Goal: Information Seeking & Learning: Learn about a topic

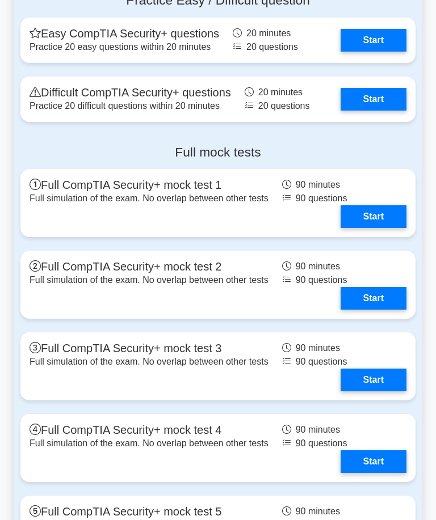
scroll to position [3087, 0]
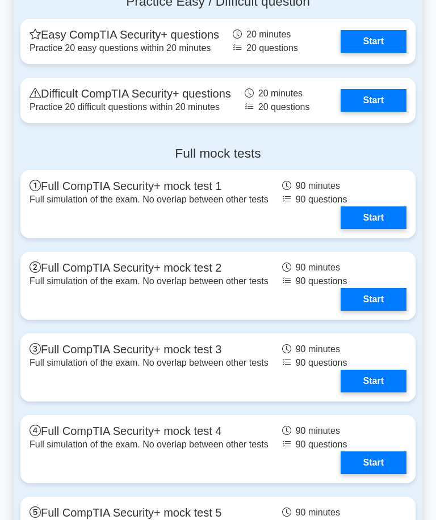
click at [374, 112] on link "Start" at bounding box center [373, 100] width 66 height 23
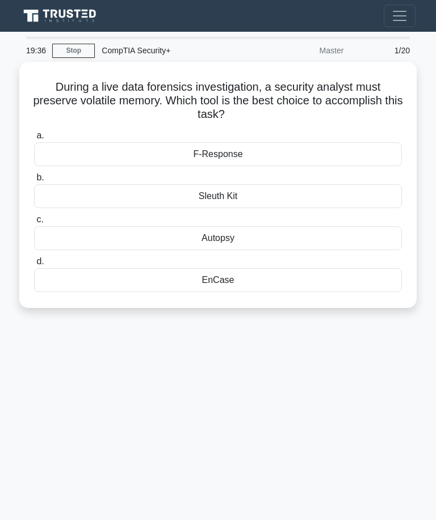
click at [300, 278] on div "EnCase" at bounding box center [218, 280] width 368 height 24
click at [34, 265] on input "d. EnCase" at bounding box center [34, 261] width 0 height 7
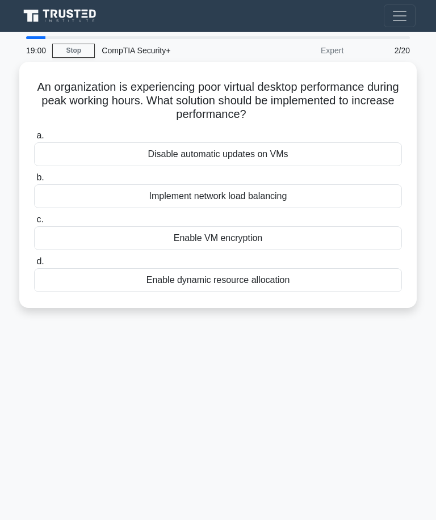
click at [326, 187] on div "Implement network load balancing" at bounding box center [218, 196] width 368 height 24
click at [34, 182] on input "b. Implement network load balancing" at bounding box center [34, 177] width 0 height 7
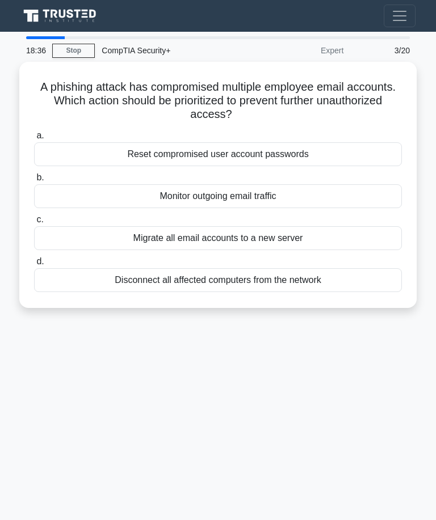
click at [327, 282] on div "Disconnect all affected computers from the network" at bounding box center [218, 280] width 368 height 24
click at [34, 265] on input "d. Disconnect all affected computers from the network" at bounding box center [34, 261] width 0 height 7
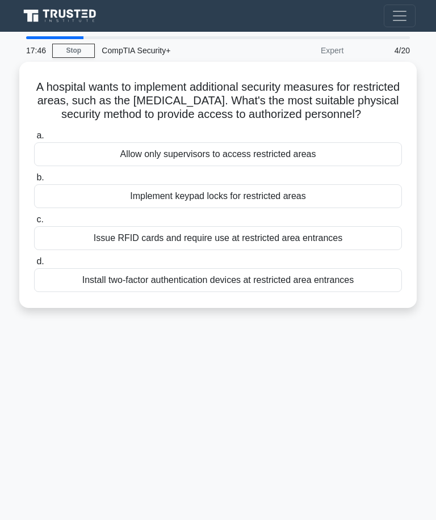
click at [355, 247] on div "Issue RFID cards and require use at restricted area entrances" at bounding box center [218, 238] width 368 height 24
click at [34, 224] on input "c. Issue RFID cards and require use at restricted area entrances" at bounding box center [34, 219] width 0 height 7
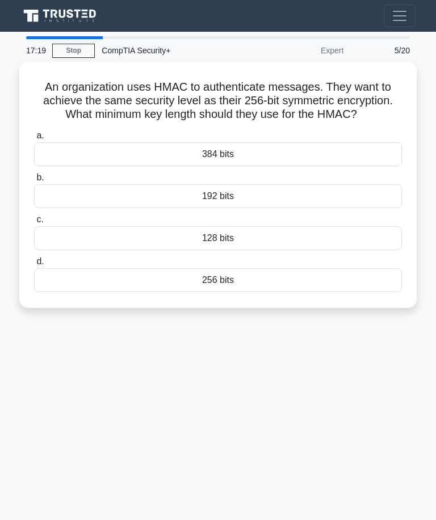
click at [294, 292] on div "256 bits" at bounding box center [218, 280] width 368 height 24
click at [34, 265] on input "d. 256 bits" at bounding box center [34, 261] width 0 height 7
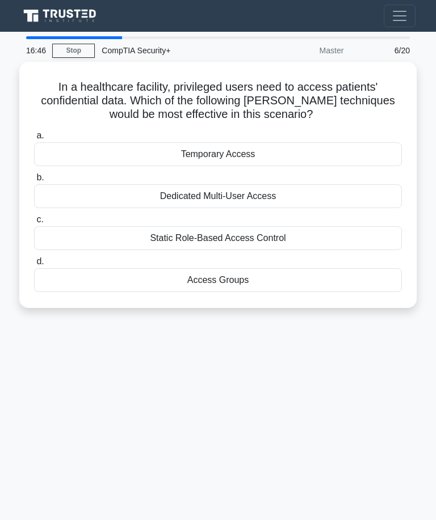
click at [311, 231] on div "Static Role-Based Access Control" at bounding box center [218, 238] width 368 height 24
click at [34, 224] on input "c. Static Role-Based Access Control" at bounding box center [34, 219] width 0 height 7
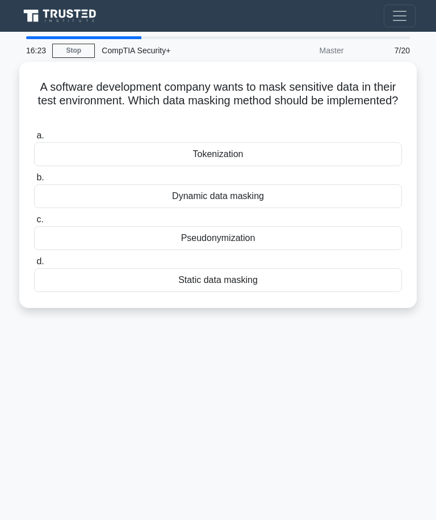
click at [296, 156] on div "Tokenization" at bounding box center [218, 154] width 368 height 24
click at [34, 140] on input "a. Tokenization" at bounding box center [34, 135] width 0 height 7
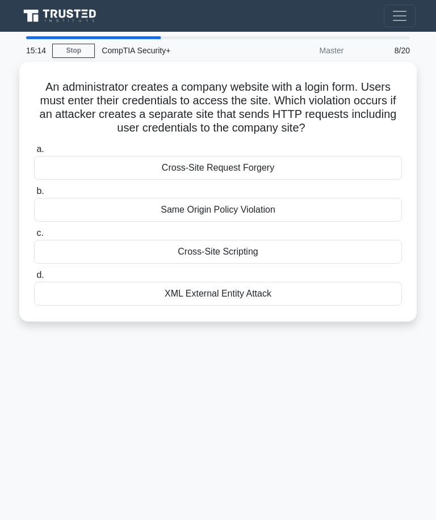
click at [314, 179] on div "Cross-Site Request Forgery" at bounding box center [218, 168] width 368 height 24
click at [34, 153] on input "a. Cross-Site Request Forgery" at bounding box center [34, 149] width 0 height 7
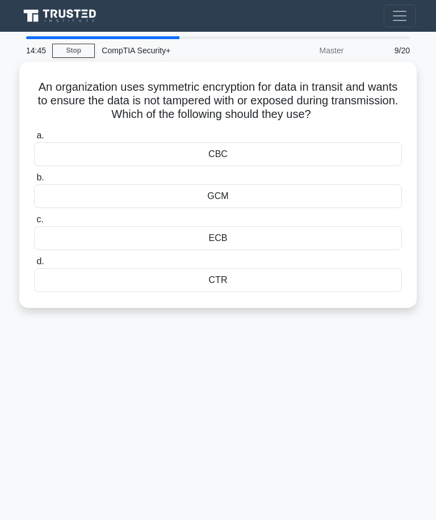
click at [252, 277] on div "CTR" at bounding box center [218, 280] width 368 height 24
click at [34, 265] on input "d. CTR" at bounding box center [34, 261] width 0 height 7
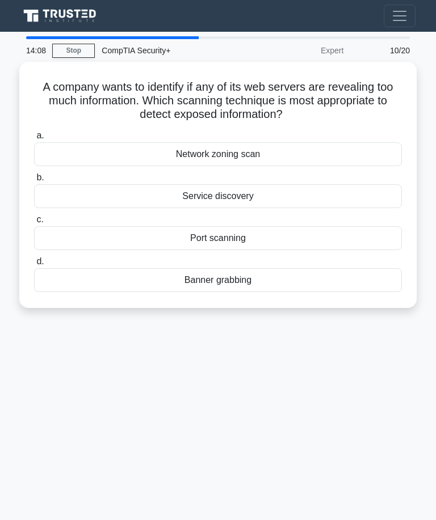
click at [319, 237] on div "Port scanning" at bounding box center [218, 238] width 368 height 24
click at [34, 224] on input "c. [GEOGRAPHIC_DATA]" at bounding box center [34, 219] width 0 height 7
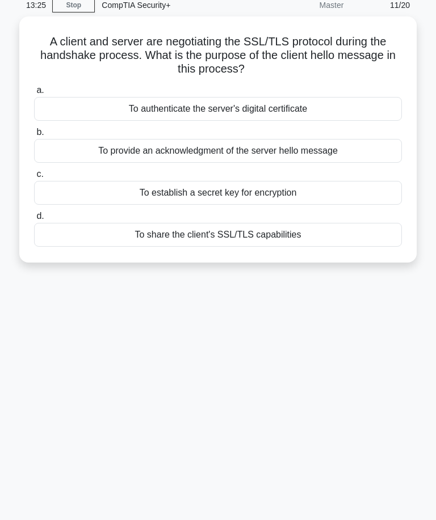
scroll to position [49, 0]
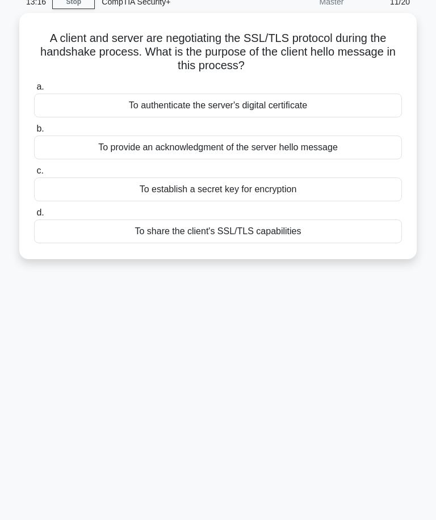
click at [324, 179] on div "To establish a secret key for encryption" at bounding box center [218, 190] width 368 height 24
click at [34, 175] on input "c. To establish a secret key for encryption" at bounding box center [34, 170] width 0 height 7
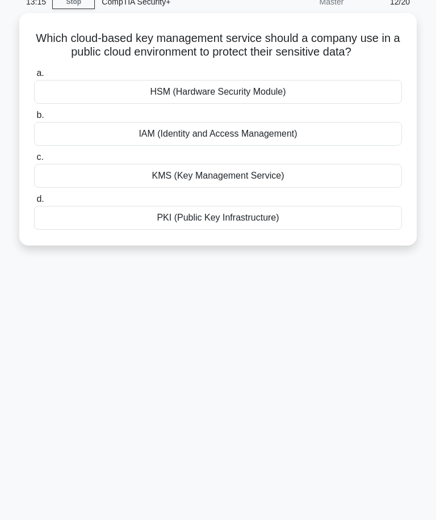
scroll to position [0, 0]
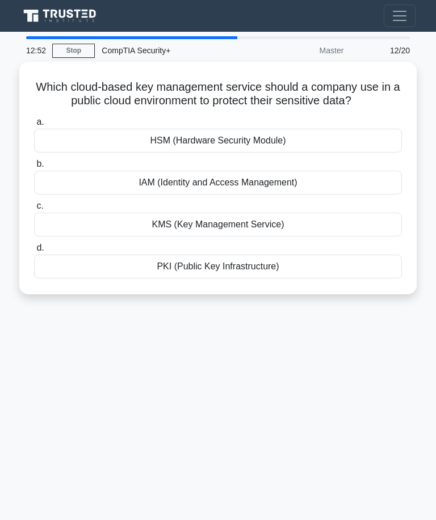
click at [260, 234] on div "KMS (Key Management Service)" at bounding box center [218, 225] width 368 height 24
click at [34, 210] on input "c. KMS (Key Management Service)" at bounding box center [34, 206] width 0 height 7
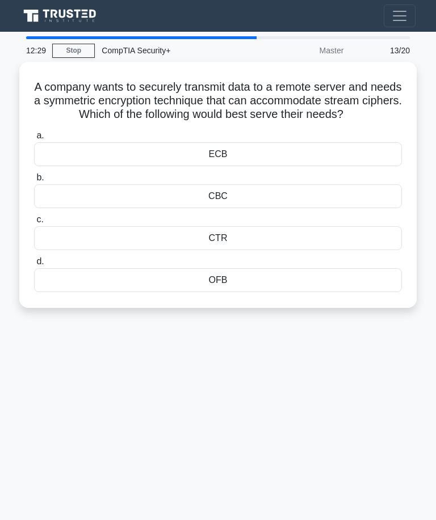
click at [289, 161] on div "ECB" at bounding box center [218, 154] width 368 height 24
click at [34, 140] on input "a. ECB" at bounding box center [34, 135] width 0 height 7
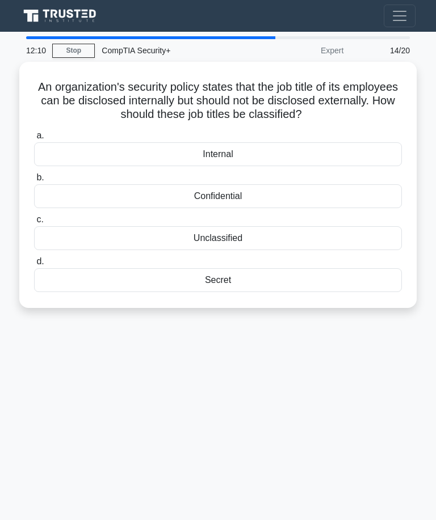
click at [278, 201] on div "Confidential" at bounding box center [218, 196] width 368 height 24
click at [34, 182] on input "b. Confidential" at bounding box center [34, 177] width 0 height 7
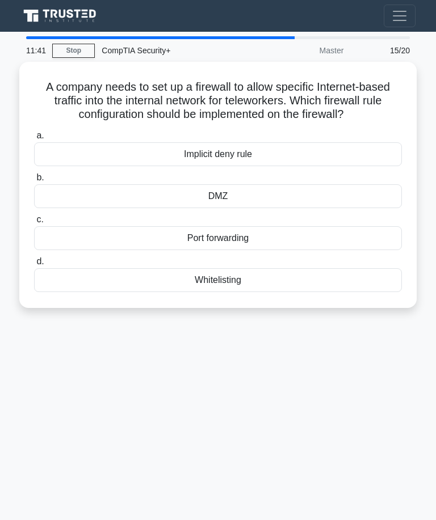
click at [317, 286] on div "Whitelisting" at bounding box center [218, 280] width 368 height 24
click at [34, 265] on input "d. Whitelisting" at bounding box center [34, 261] width 0 height 7
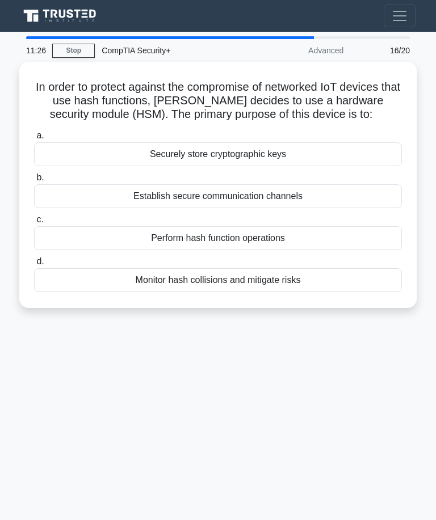
click at [313, 147] on label "a. Securely store cryptographic keys" at bounding box center [218, 147] width 368 height 37
click at [34, 140] on input "a. Securely store cryptographic keys" at bounding box center [34, 135] width 0 height 7
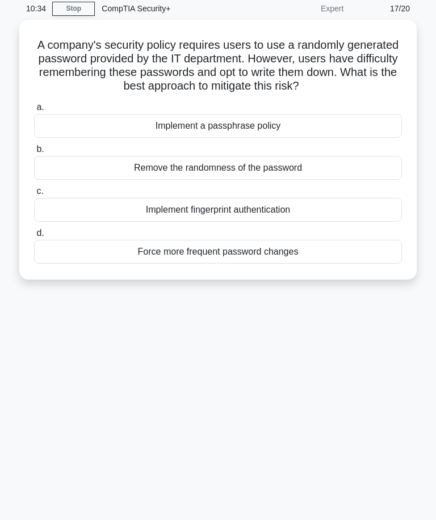
scroll to position [43, 0]
click at [325, 220] on div "Implement fingerprint authentication" at bounding box center [218, 209] width 368 height 24
click at [34, 195] on input "c. Implement fingerprint authentication" at bounding box center [34, 190] width 0 height 7
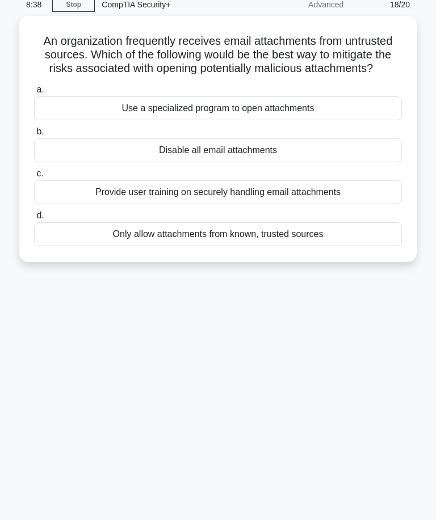
scroll to position [47, 0]
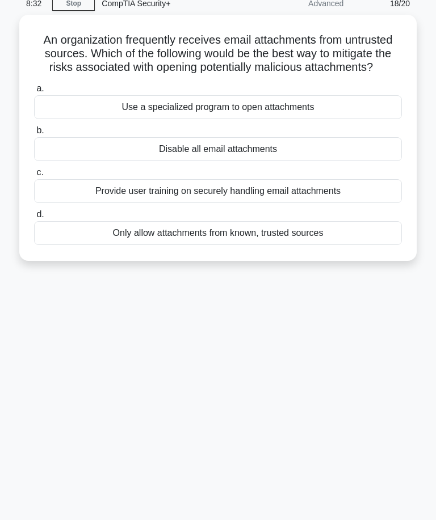
click at [334, 245] on div "Only allow attachments from known, trusted sources" at bounding box center [218, 233] width 368 height 24
click at [34, 218] on input "d. Only allow attachments from known, trusted sources" at bounding box center [34, 214] width 0 height 7
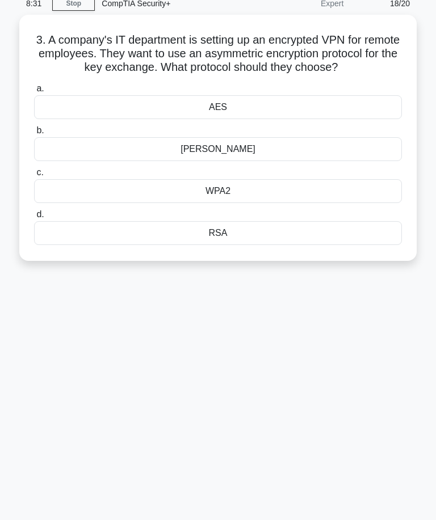
scroll to position [0, 0]
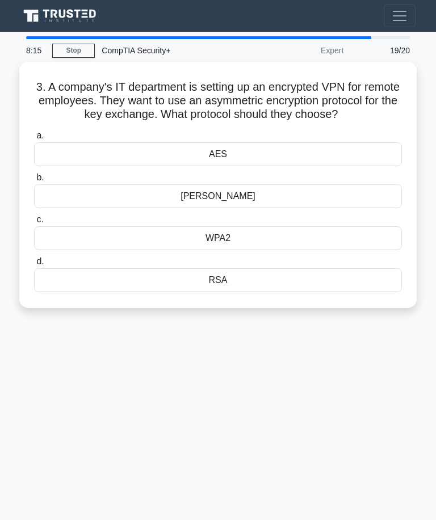
click at [301, 205] on div "[PERSON_NAME]" at bounding box center [218, 196] width 368 height 24
click at [34, 182] on input "[PERSON_NAME]" at bounding box center [34, 177] width 0 height 7
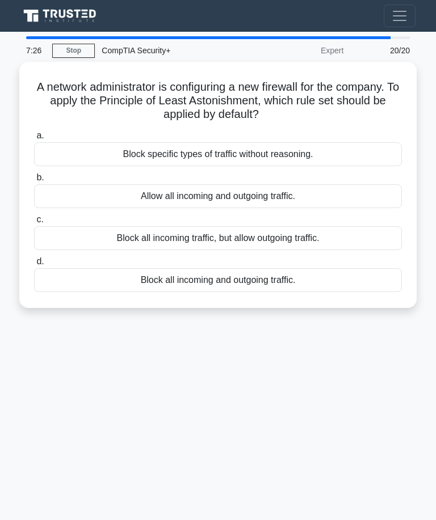
click at [362, 224] on label "c. Block all incoming traffic, but allow outgoing traffic." at bounding box center [218, 231] width 368 height 37
click at [34, 224] on input "c. Block all incoming traffic, but allow outgoing traffic." at bounding box center [34, 219] width 0 height 7
radio input "true"
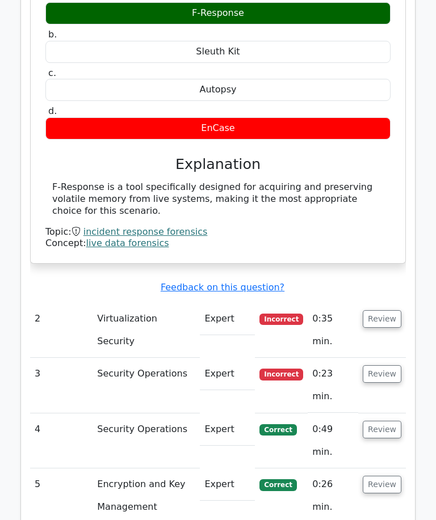
scroll to position [1340, 0]
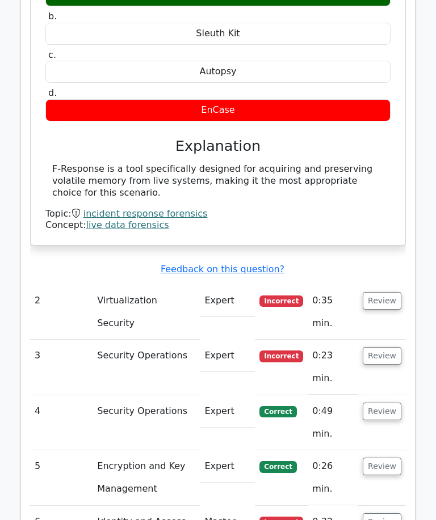
click at [382, 292] on button "Review" at bounding box center [381, 301] width 39 height 18
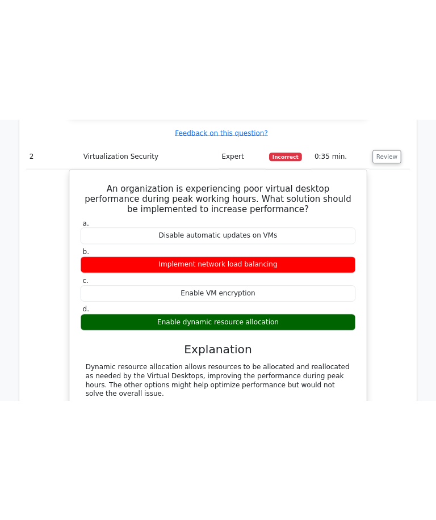
scroll to position [1541, 0]
